Goal: Information Seeking & Learning: Find specific page/section

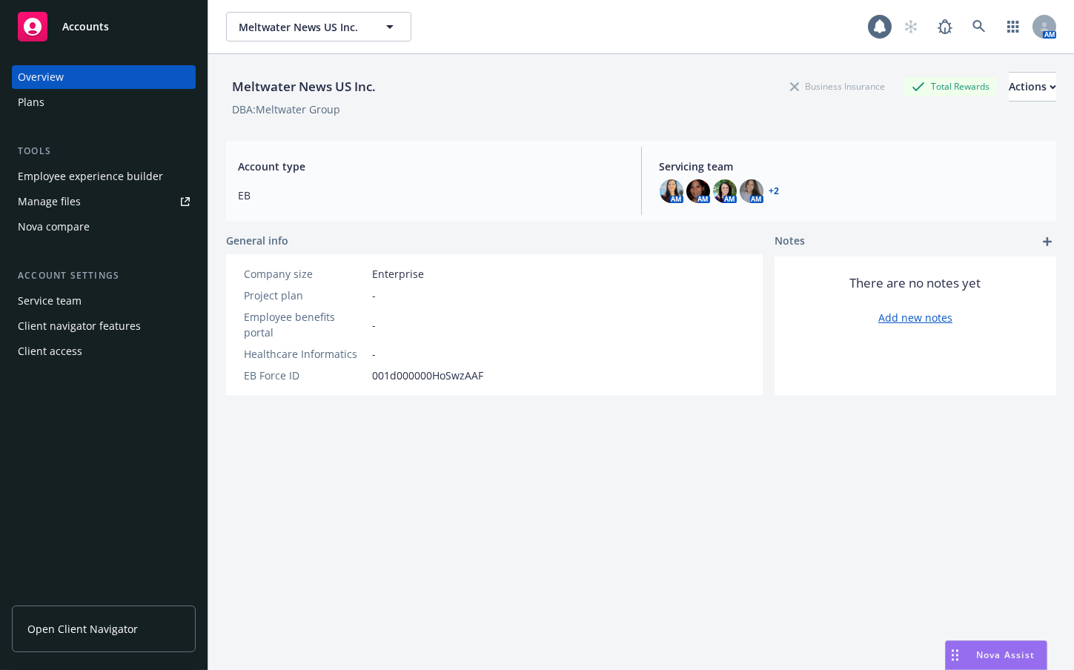
click at [1021, 569] on div "Meltwater News US Inc. Business Insurance Total Rewards Actions DBA: Meltwater …" at bounding box center [641, 380] width 830 height 652
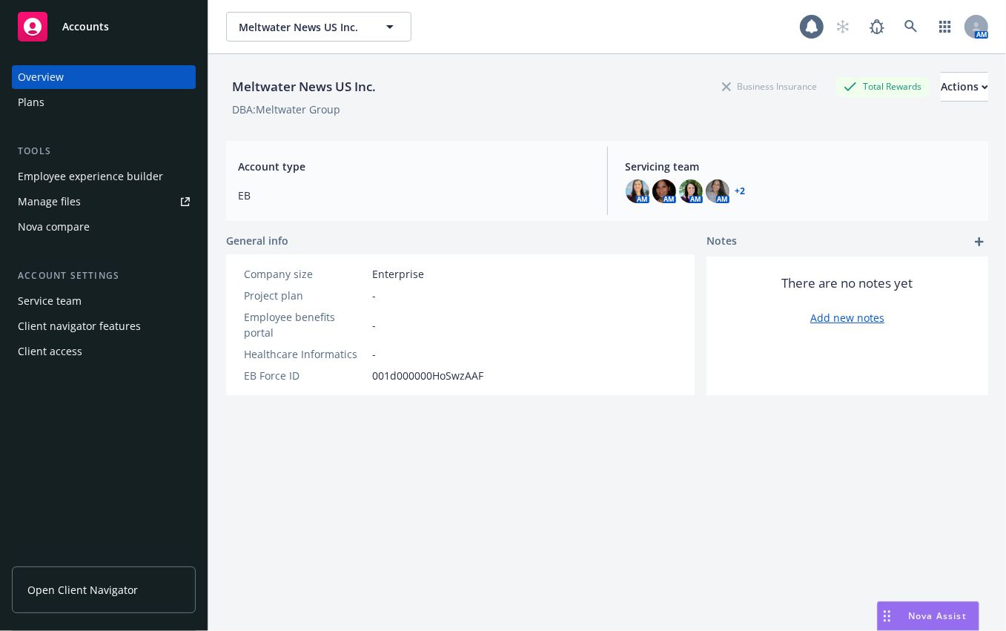
click at [265, 502] on div "Meltwater News US Inc. Business Insurance Total Rewards Actions DBA: Meltwater …" at bounding box center [607, 360] width 762 height 613
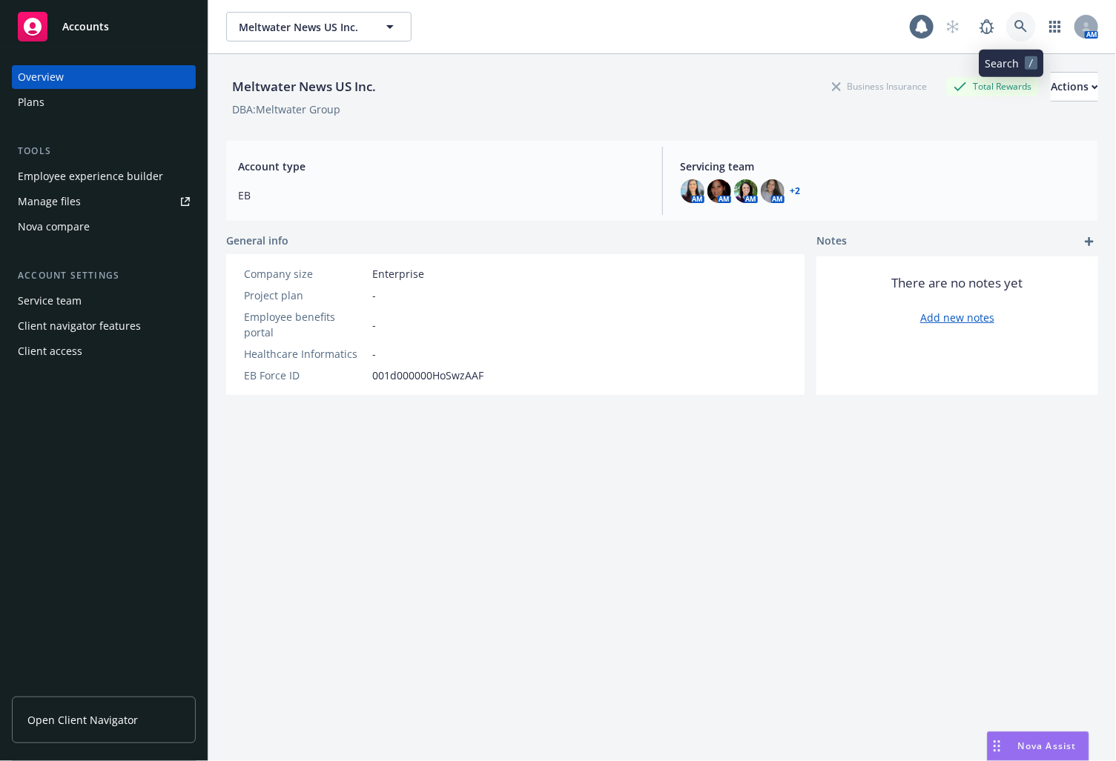
click at [1016, 20] on icon at bounding box center [1020, 26] width 13 height 13
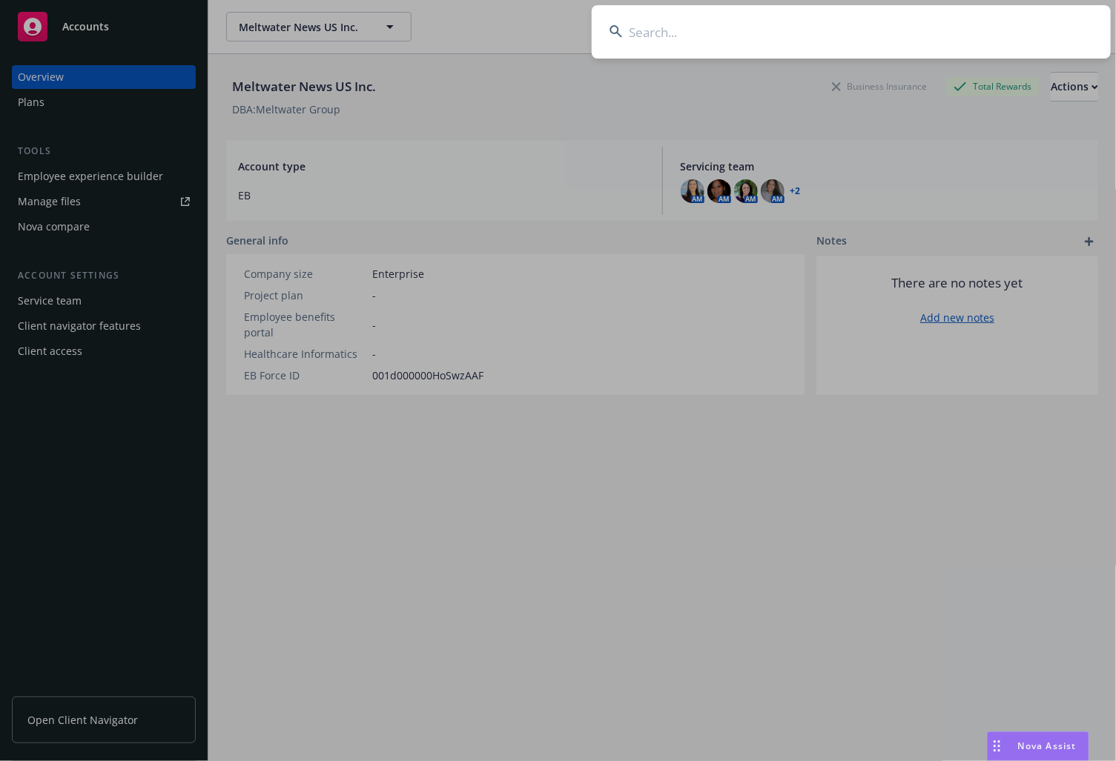
click at [658, 39] on input at bounding box center [851, 31] width 519 height 53
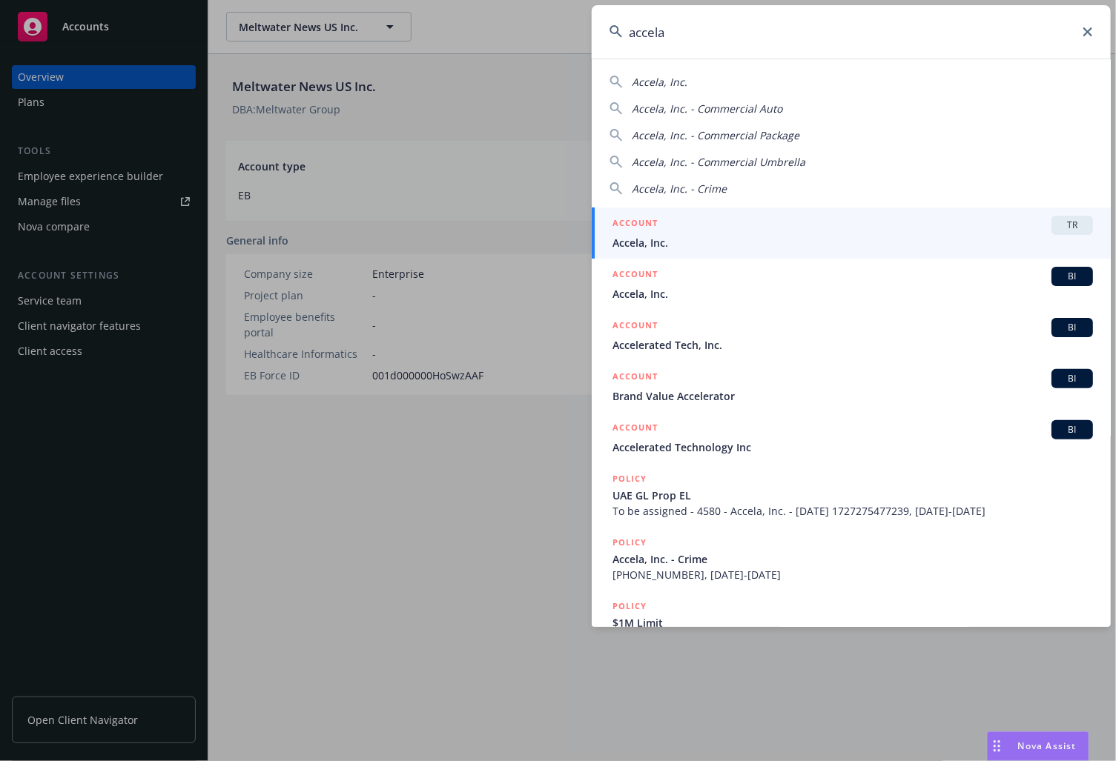
type input "accela"
click at [764, 246] on span "Accela, Inc." at bounding box center [852, 243] width 480 height 16
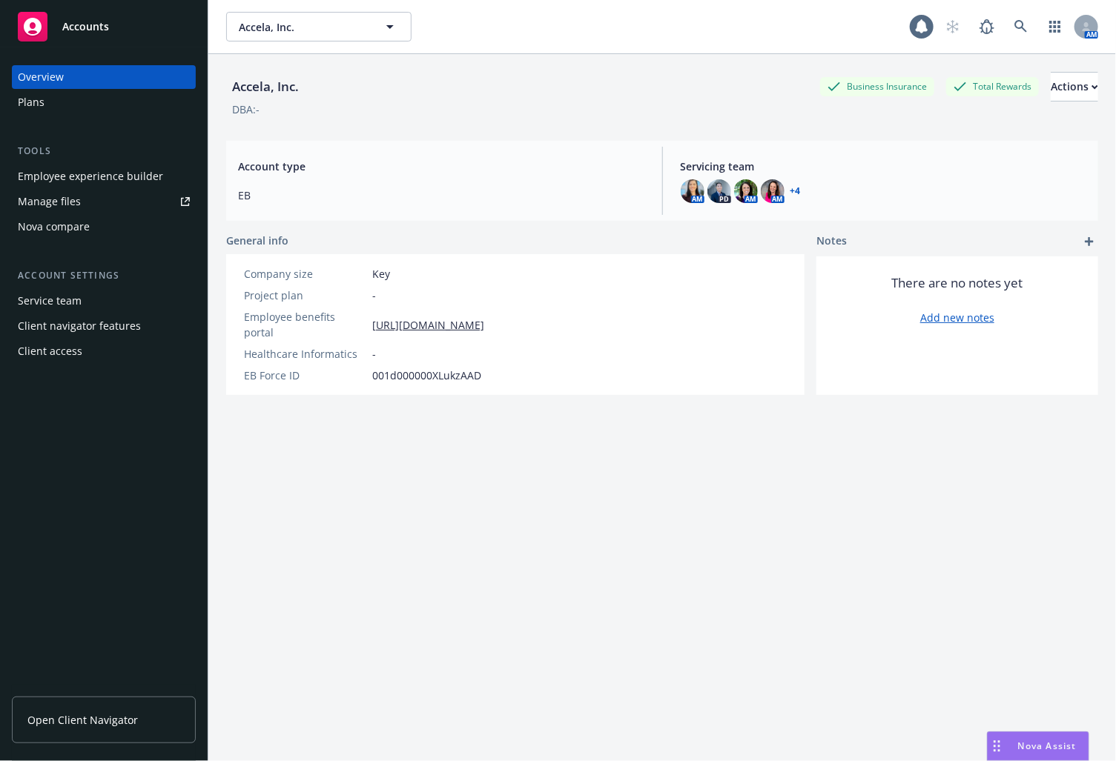
click at [50, 102] on div "Plans" at bounding box center [104, 102] width 172 height 24
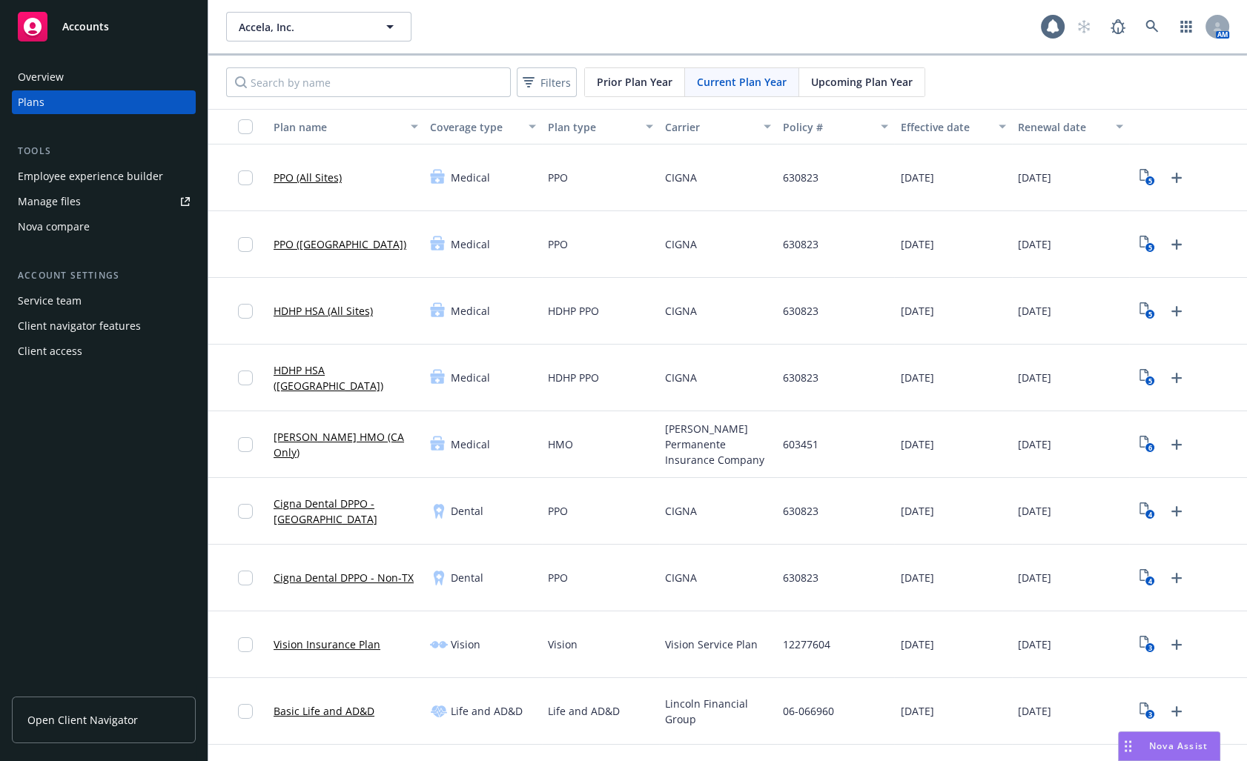
click at [305, 170] on link "PPO (All Sites)" at bounding box center [308, 178] width 68 height 16
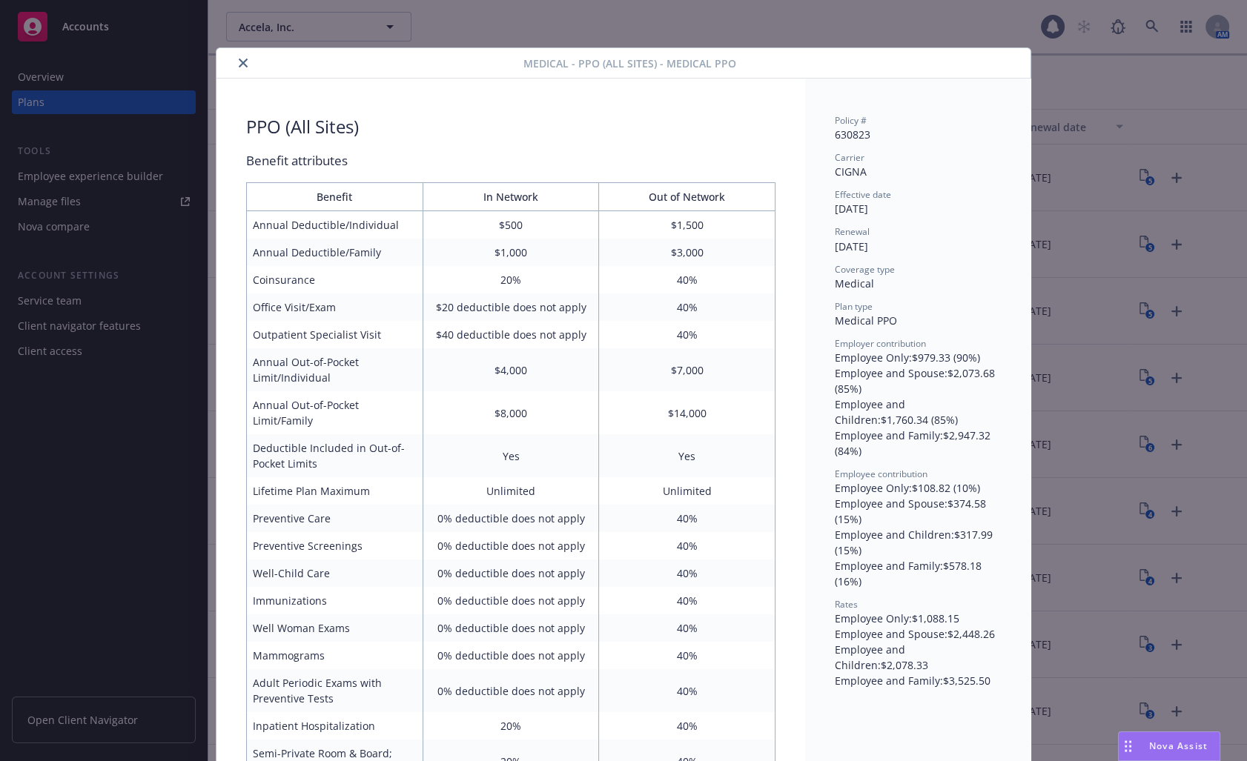
scroll to position [44, 0]
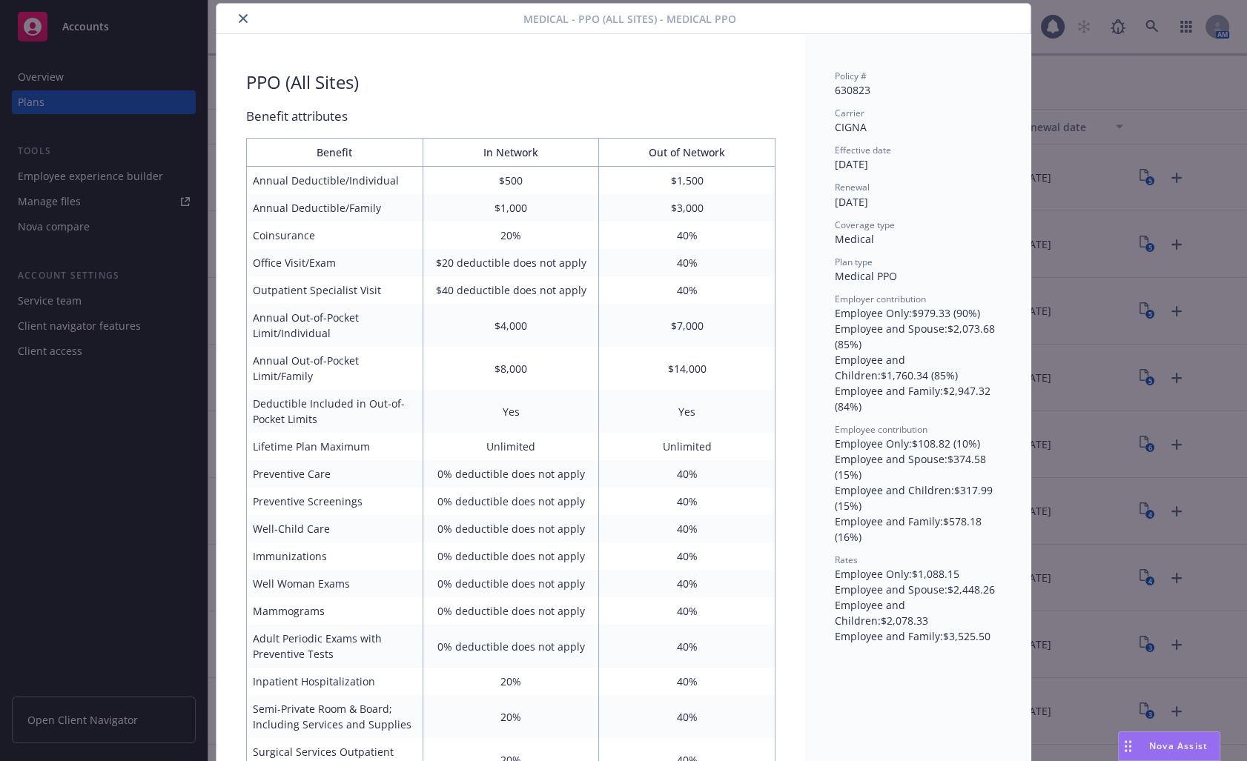
click at [239, 15] on icon "close" at bounding box center [243, 18] width 9 height 9
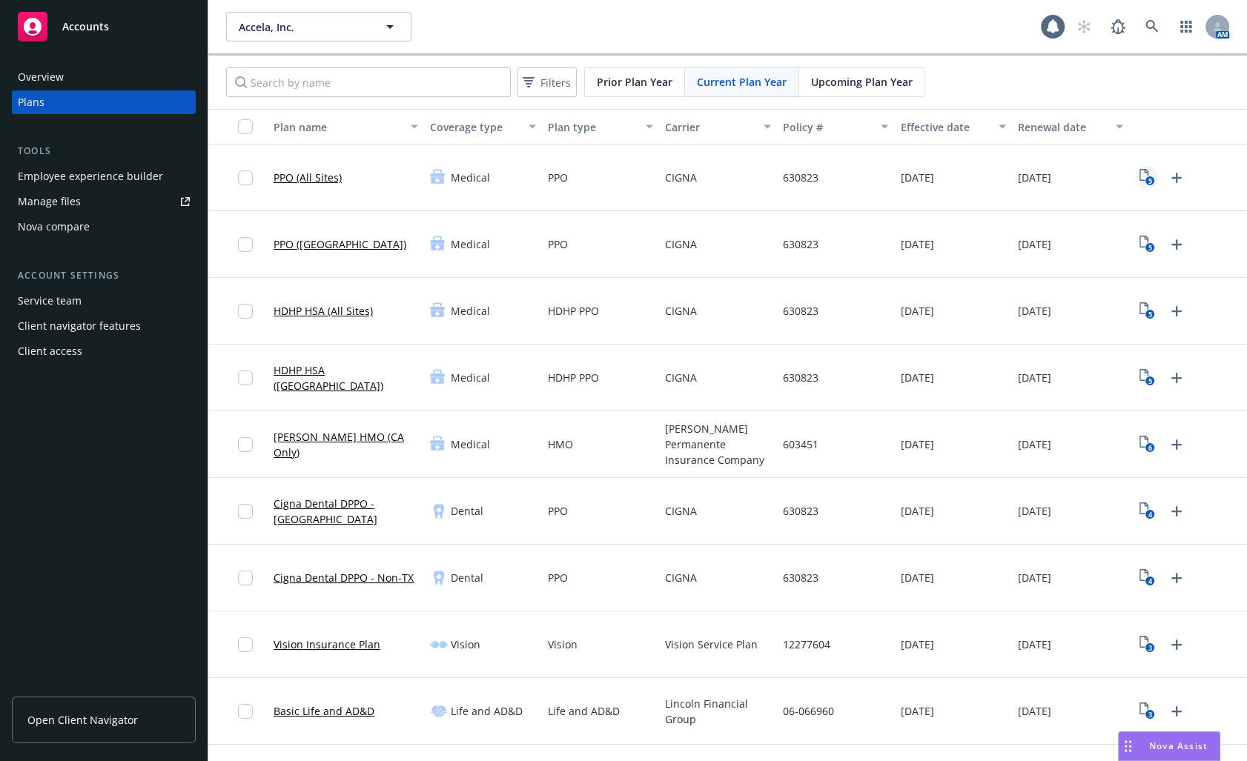
click at [1139, 176] on icon "5" at bounding box center [1147, 177] width 16 height 17
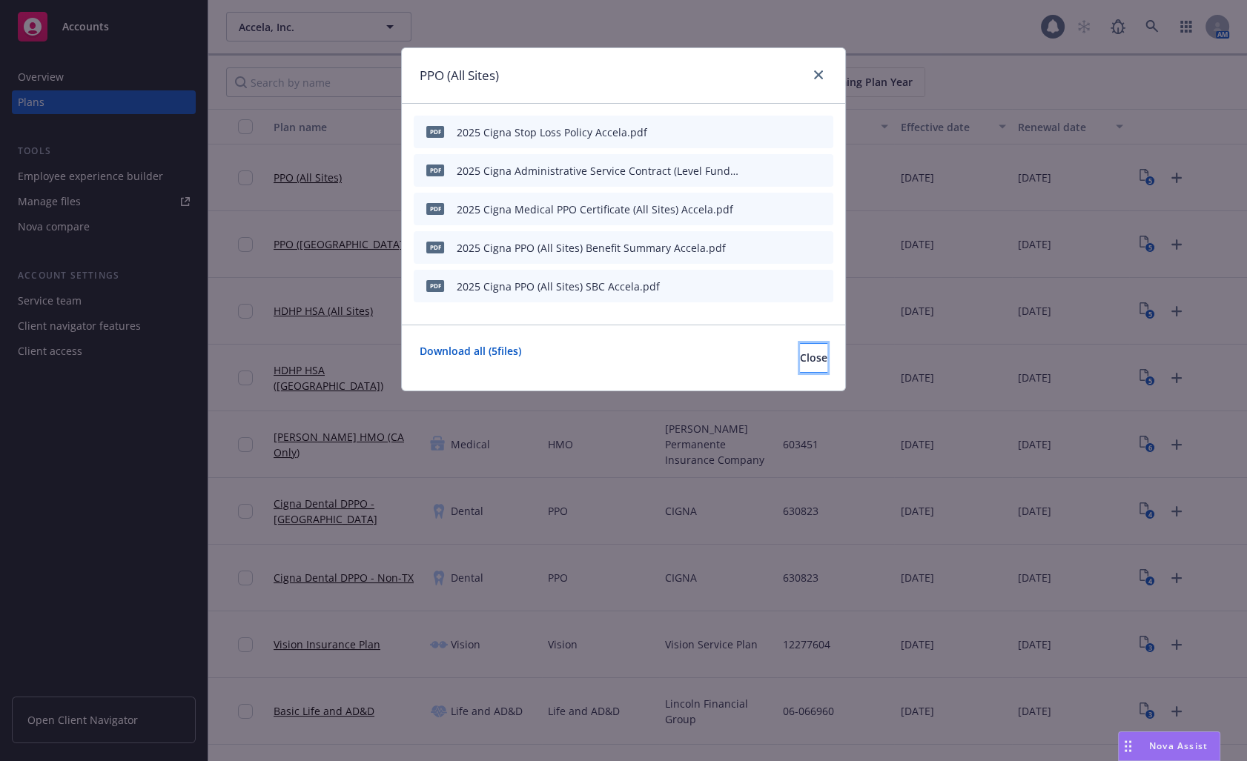
click at [800, 360] on span "Close" at bounding box center [813, 358] width 27 height 14
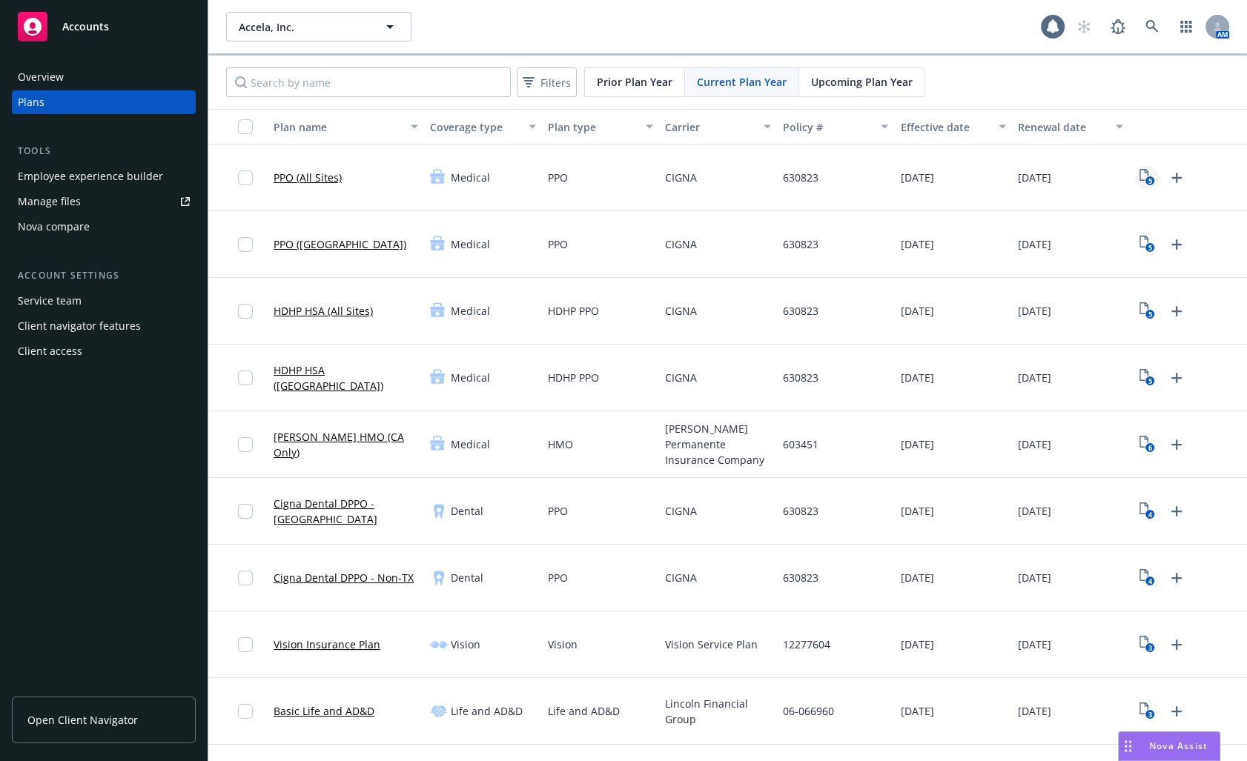
click at [1147, 178] on text "5" at bounding box center [1149, 181] width 4 height 10
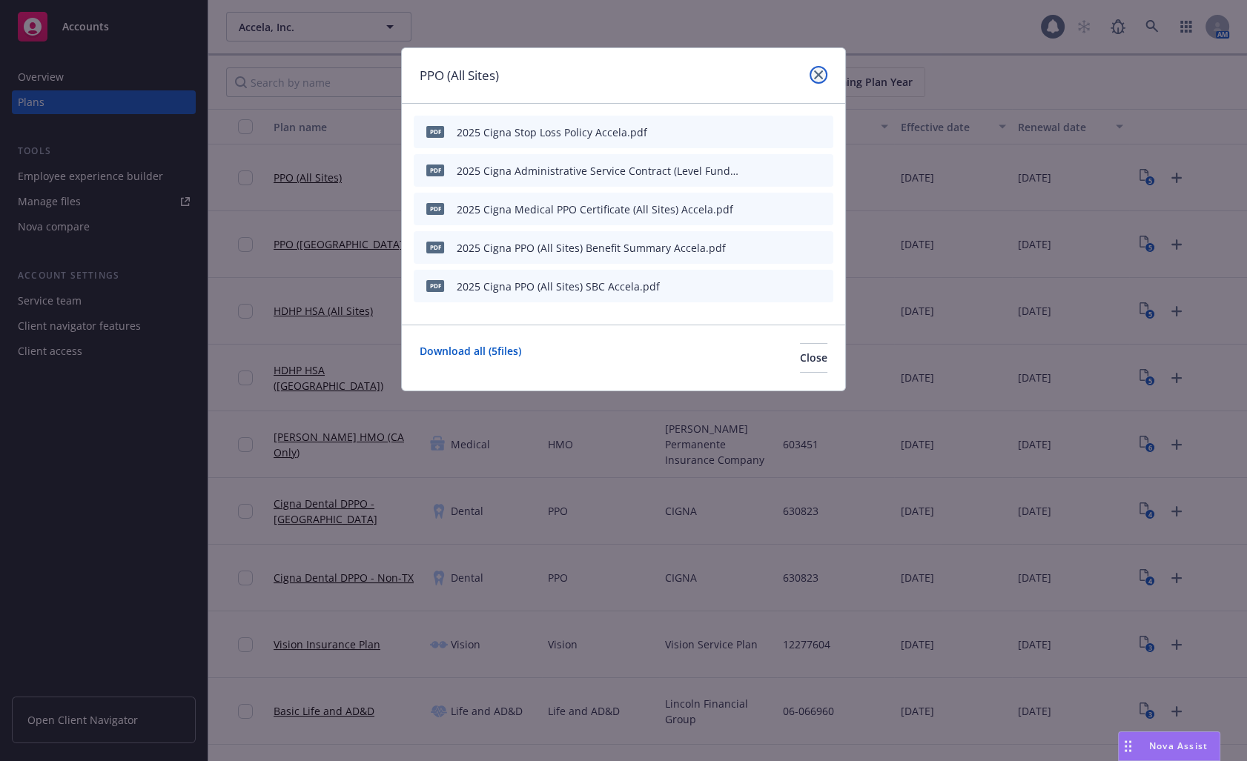
click at [819, 73] on icon "close" at bounding box center [818, 74] width 9 height 9
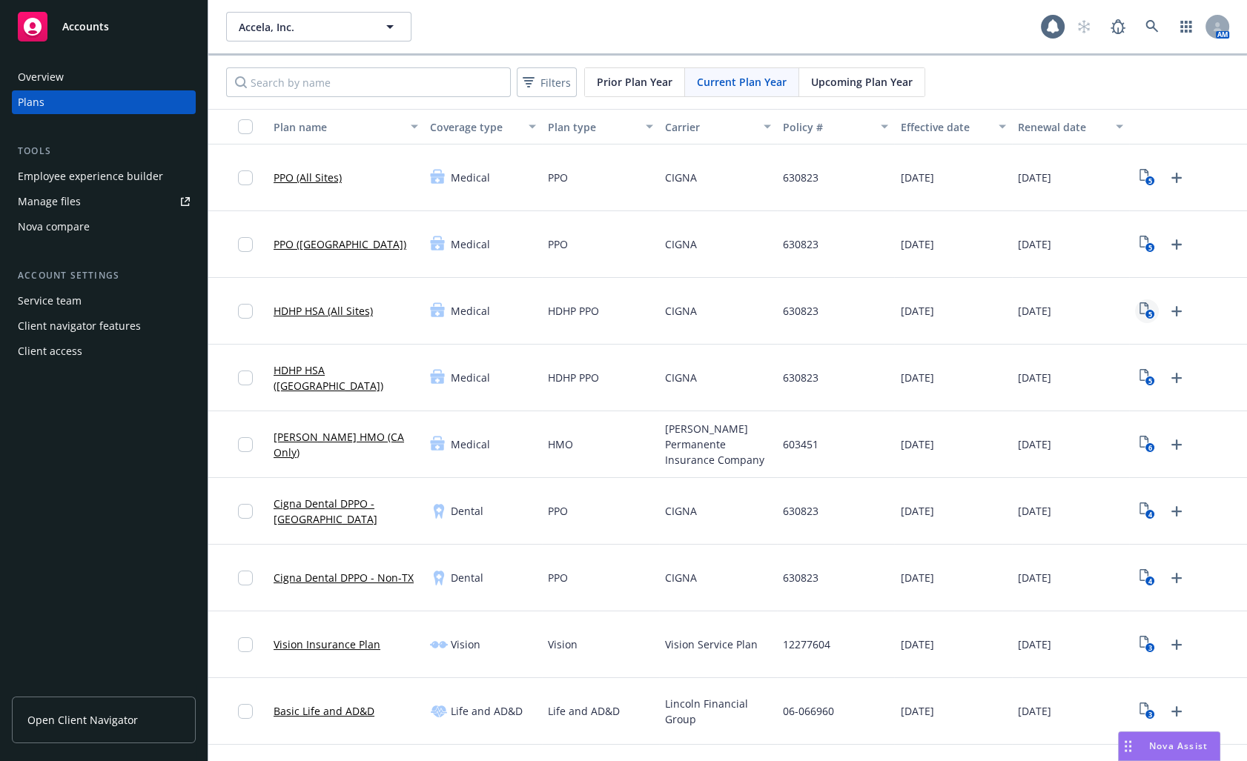
click at [1147, 311] on text "5" at bounding box center [1149, 315] width 4 height 10
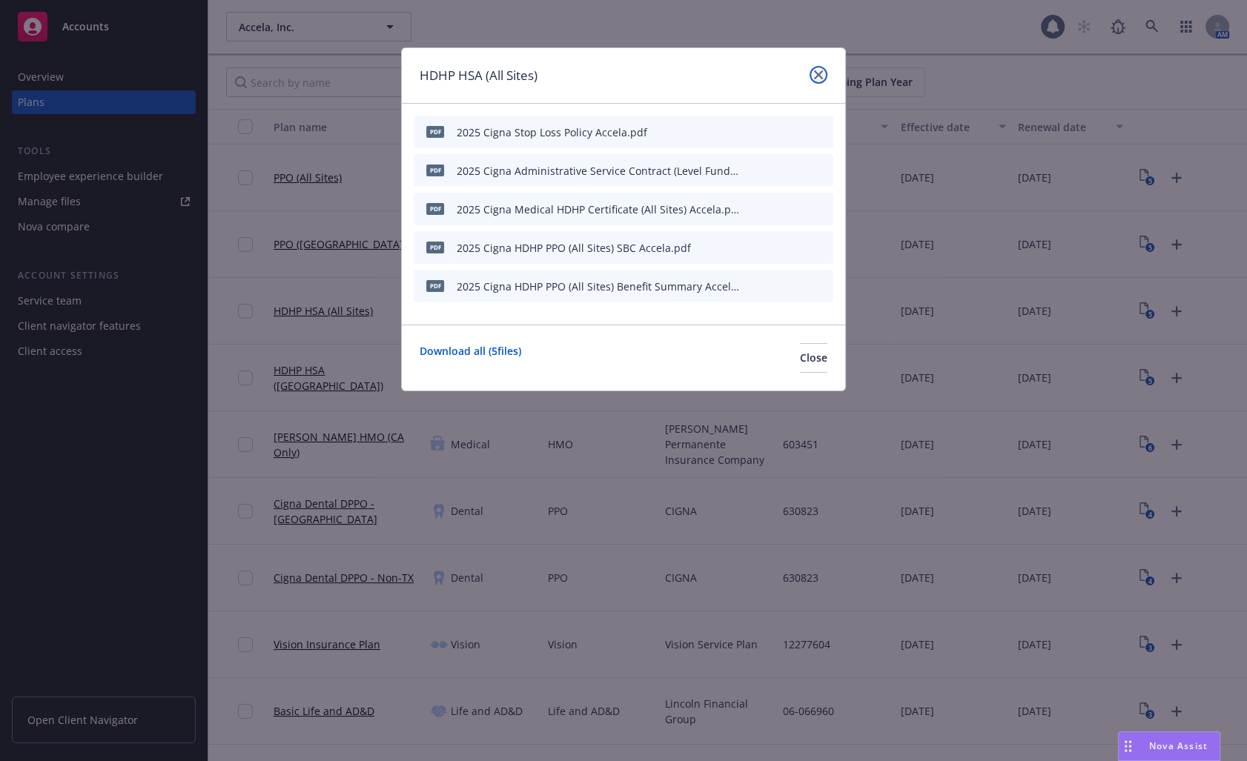
click at [818, 76] on icon "close" at bounding box center [818, 74] width 9 height 9
